Goal: Find specific page/section

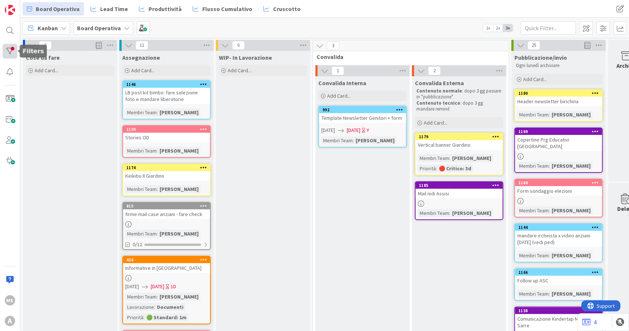
click at [10, 46] on div at bounding box center [10, 51] width 15 height 15
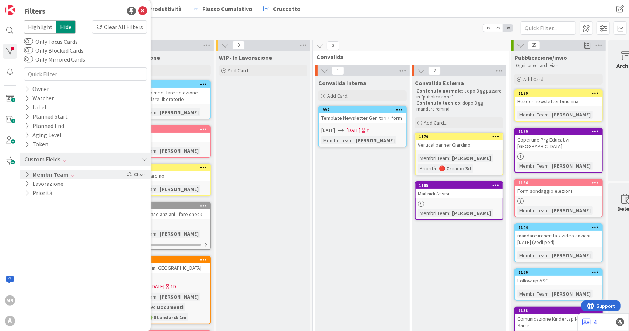
click at [42, 177] on button "Membri Team" at bounding box center [46, 174] width 45 height 9
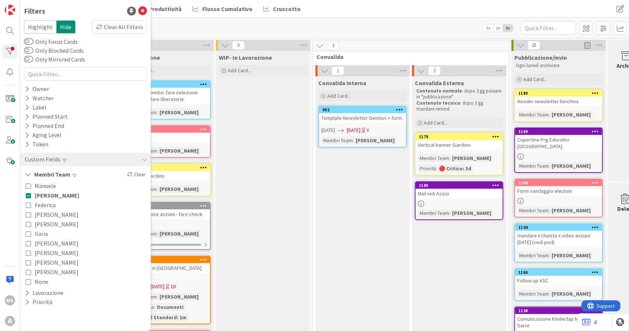
click at [50, 195] on span "[PERSON_NAME]" at bounding box center [57, 196] width 45 height 10
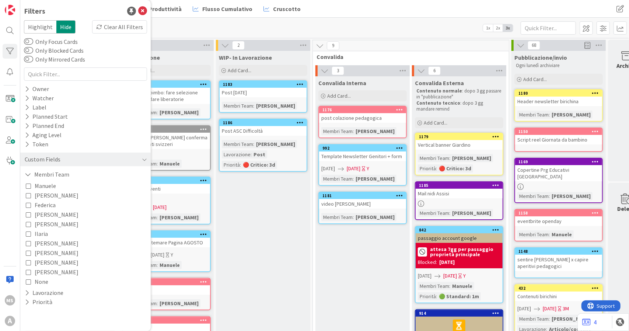
click at [250, 23] on div "Kanban Board Operativa 1x 2x 3x" at bounding box center [324, 28] width 609 height 20
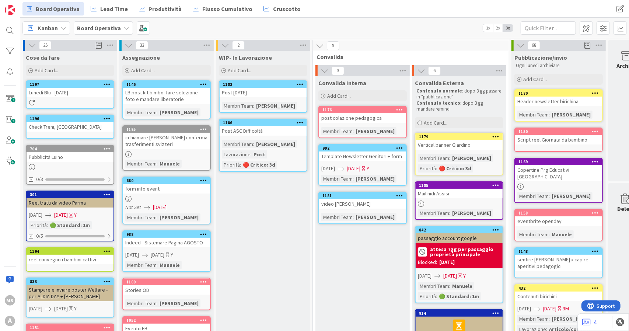
click at [79, 101] on div at bounding box center [70, 103] width 87 height 6
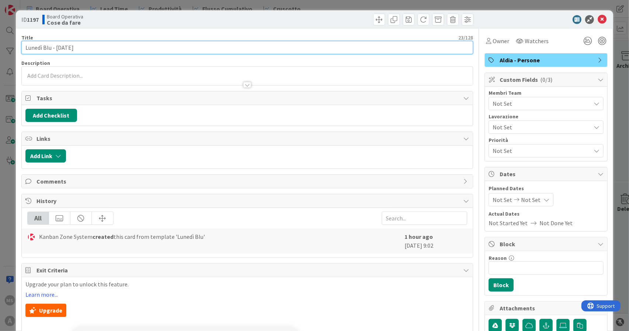
click at [92, 43] on input "Lunedì Blu - [DATE]" at bounding box center [247, 47] width 452 height 13
type input "Lunedì Blu - Lessico"
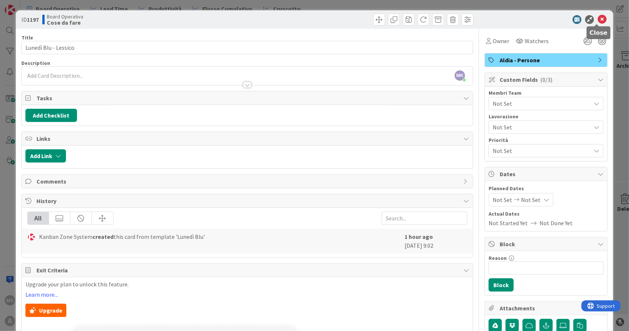
click at [598, 17] on icon at bounding box center [602, 19] width 9 height 9
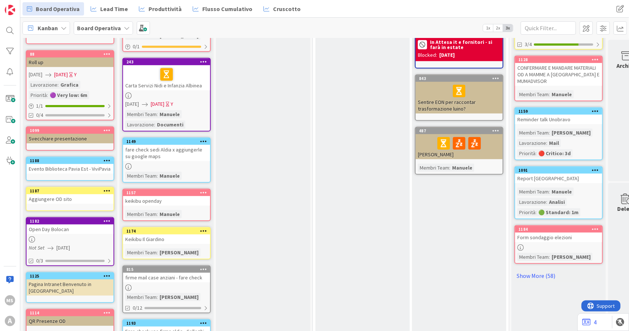
scroll to position [295, 0]
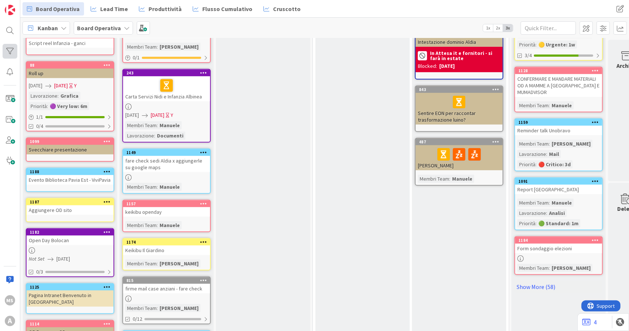
click at [10, 45] on div at bounding box center [10, 51] width 15 height 15
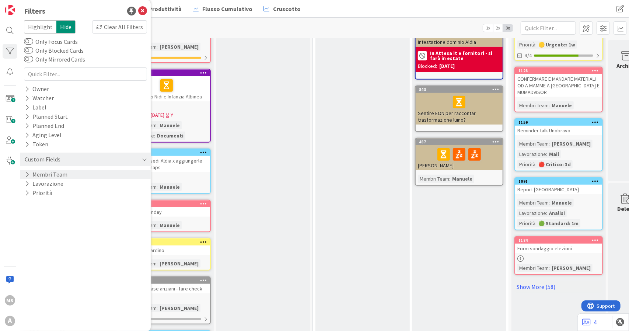
click at [59, 178] on button "Membri Team" at bounding box center [46, 174] width 44 height 9
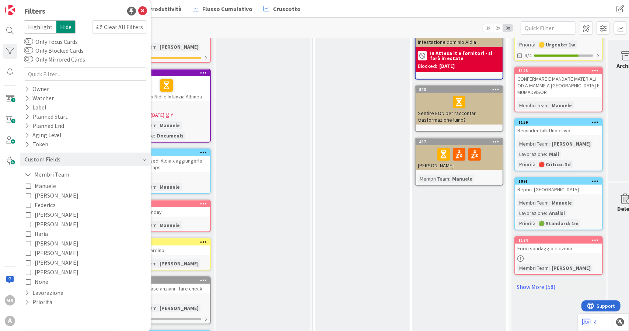
click at [50, 196] on span "[PERSON_NAME]" at bounding box center [57, 196] width 44 height 10
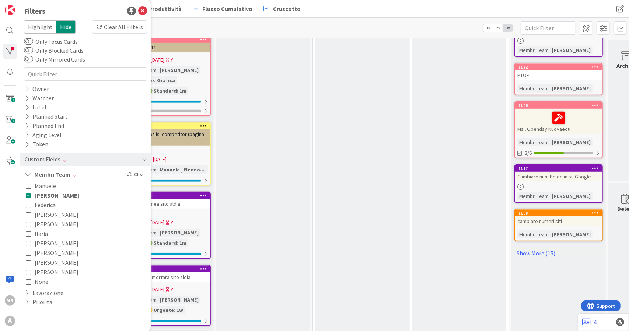
click at [262, 208] on div "WIP- In Lavorazione Add Card..." at bounding box center [263, 108] width 94 height 705
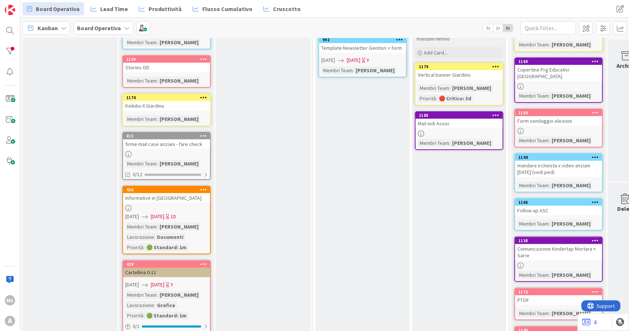
scroll to position [0, 0]
